Goal: Find specific page/section: Find specific page/section

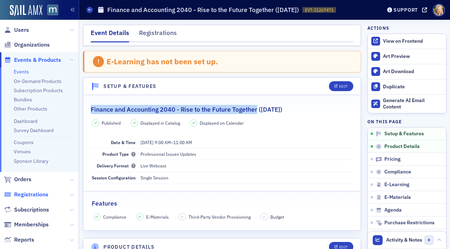
click at [32, 193] on span "Registrations" at bounding box center [31, 195] width 34 height 8
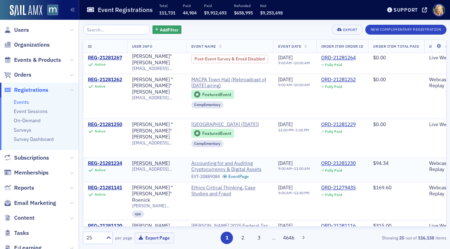
scroll to position [715, 0]
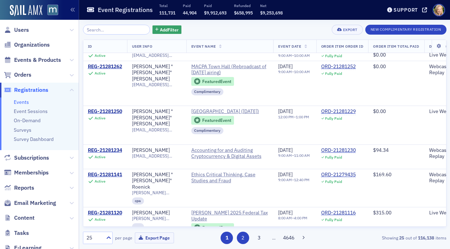
click at [243, 236] on button "2" at bounding box center [243, 238] width 12 height 12
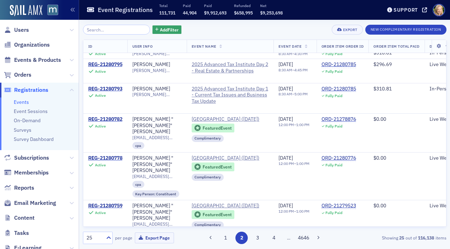
scroll to position [396, 0]
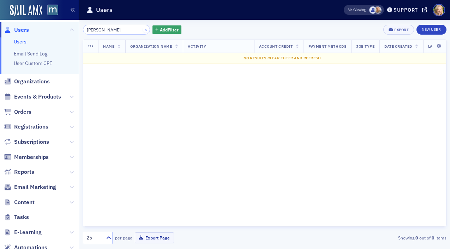
type input "[PERSON_NAME]"
click at [143, 28] on button "×" at bounding box center [146, 29] width 6 height 6
